Goal: Information Seeking & Learning: Learn about a topic

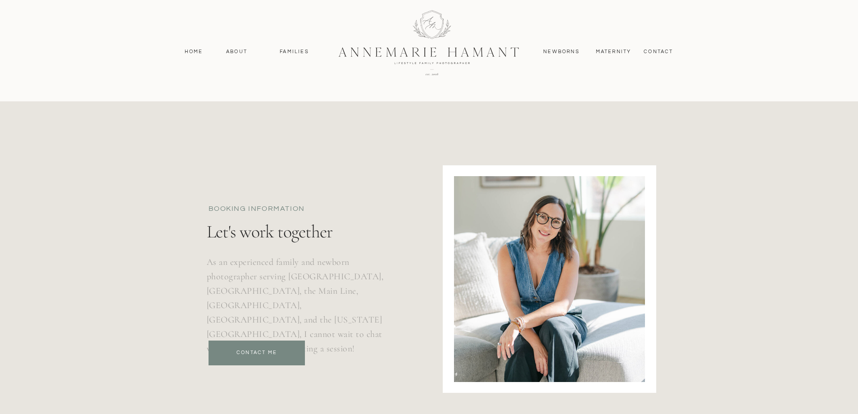
scroll to position [3453, 0]
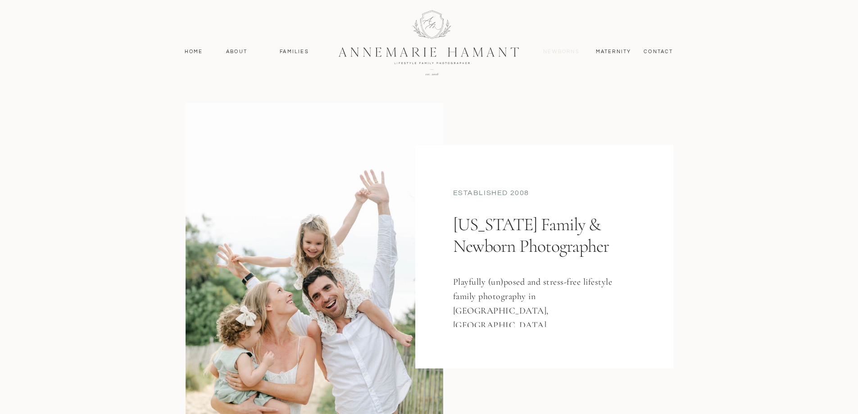
click at [555, 49] on nav "Newborns" at bounding box center [561, 52] width 43 height 8
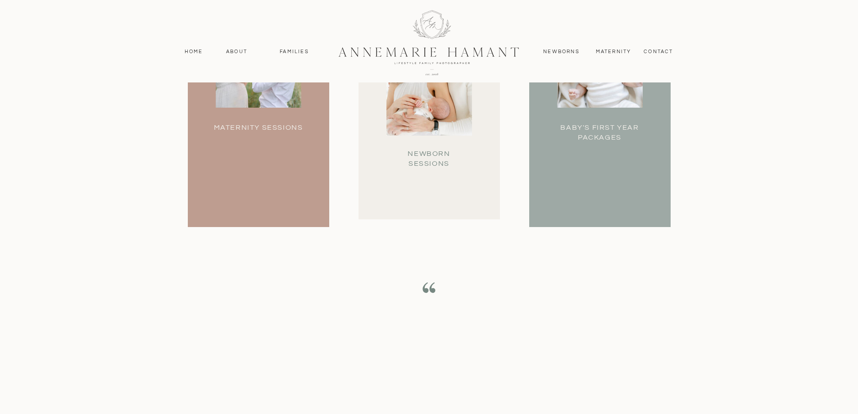
scroll to position [3077, 0]
